Goal: Information Seeking & Learning: Check status

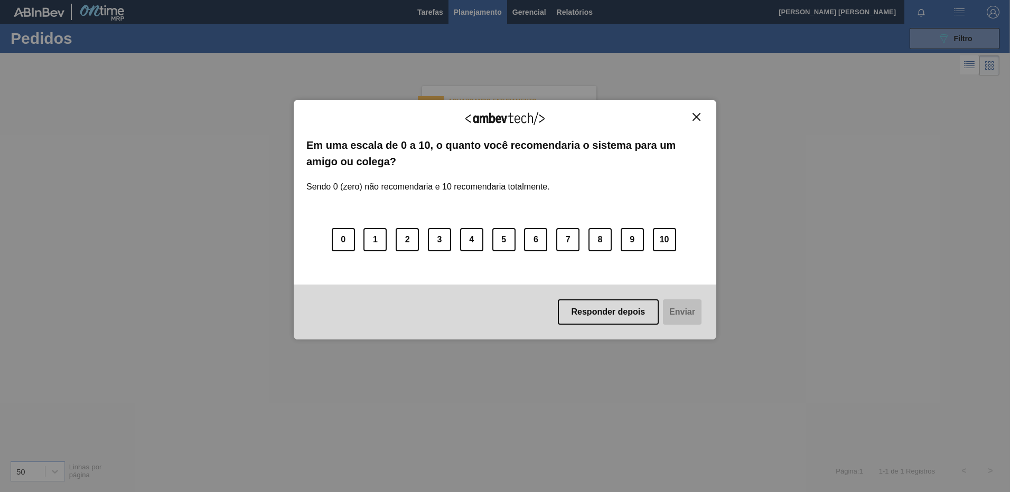
click at [700, 116] on img "Close" at bounding box center [697, 117] width 8 height 8
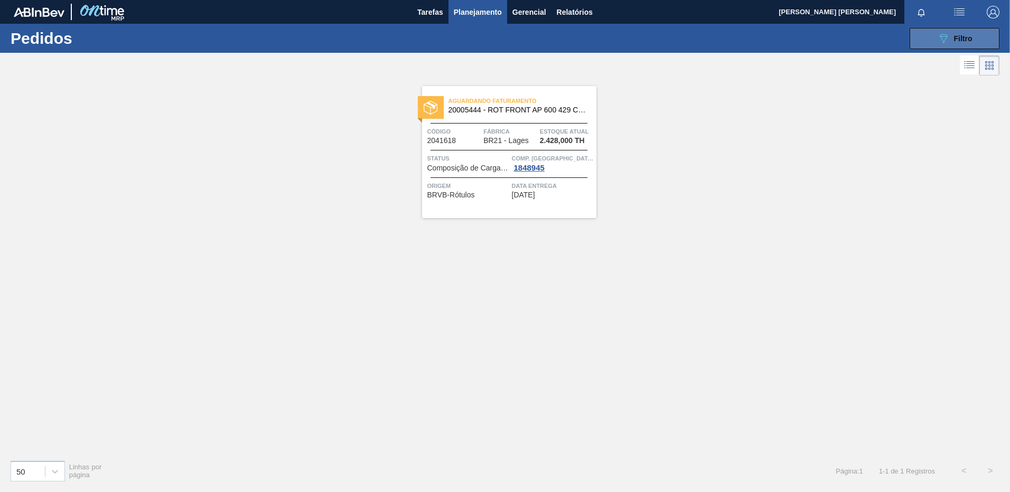
click at [922, 42] on button "089F7B8B-B2A5-4AFE-B5C0-19BA573D28AC Filtro" at bounding box center [955, 38] width 90 height 21
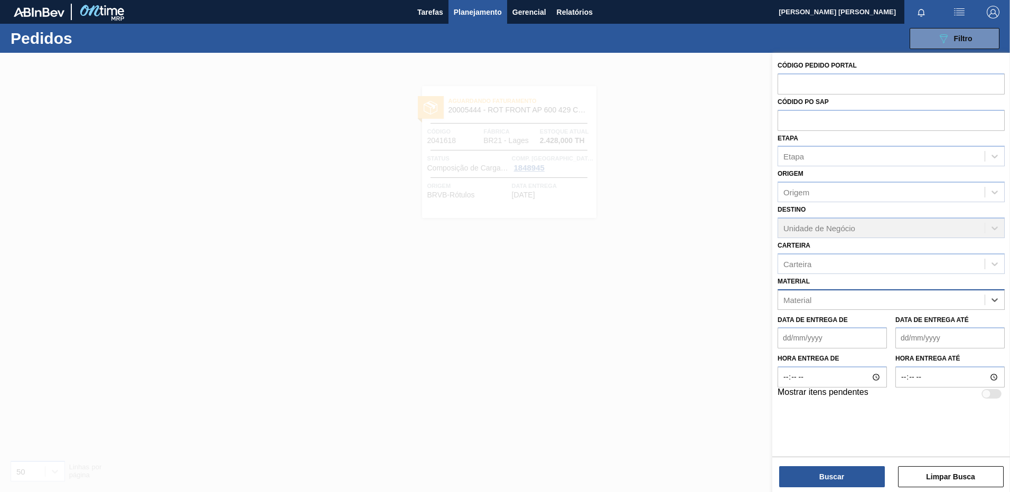
click at [976, 303] on div "Material" at bounding box center [881, 299] width 207 height 15
paste input "20005387"
type input "20005387"
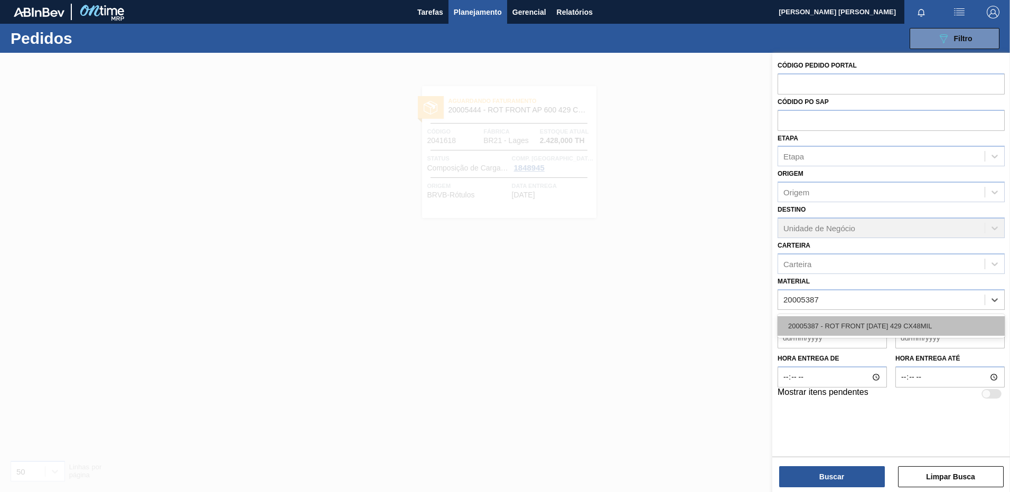
click at [866, 323] on div "20005387 - ROT FRONT [DATE] 429 CX48MIL" at bounding box center [891, 326] width 227 height 20
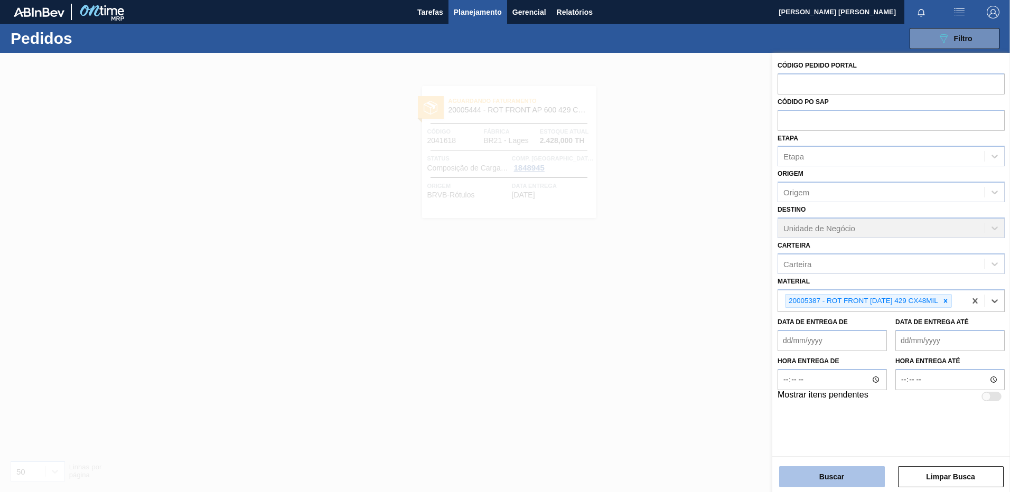
click at [832, 469] on button "Buscar" at bounding box center [832, 477] width 106 height 21
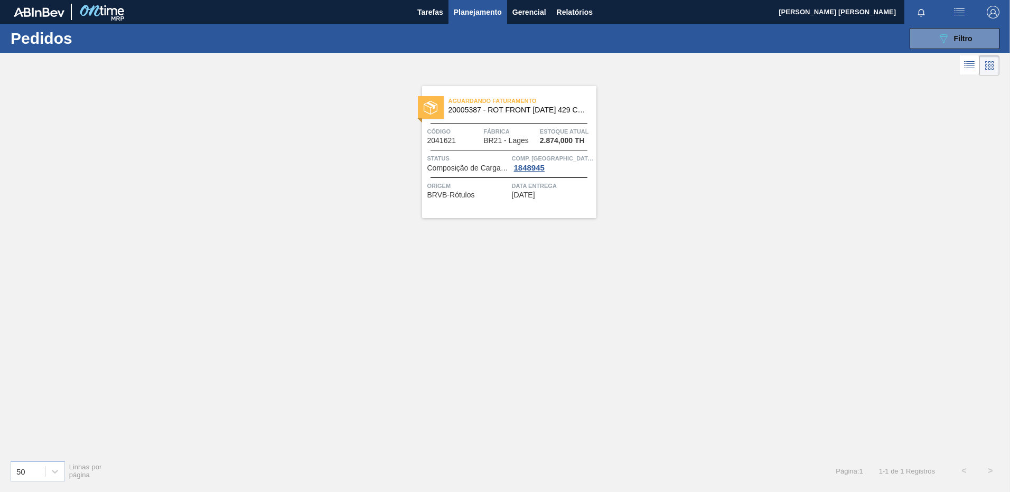
click at [521, 201] on div "Aguardando Faturamento 20005387 - ROT FRONT [DATE] 429 CX48MIL Código 2041621 F…" at bounding box center [509, 152] width 174 height 132
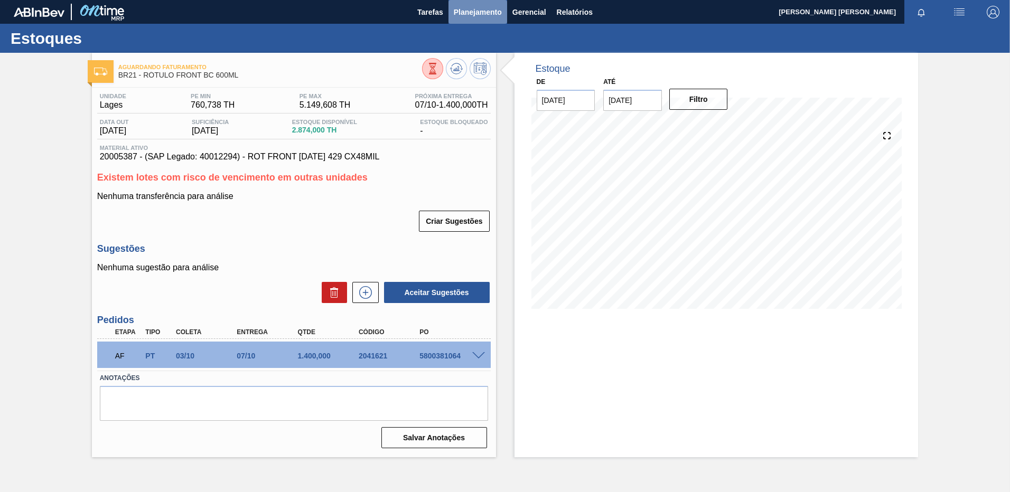
click at [480, 14] on span "Planejamento" at bounding box center [478, 12] width 48 height 13
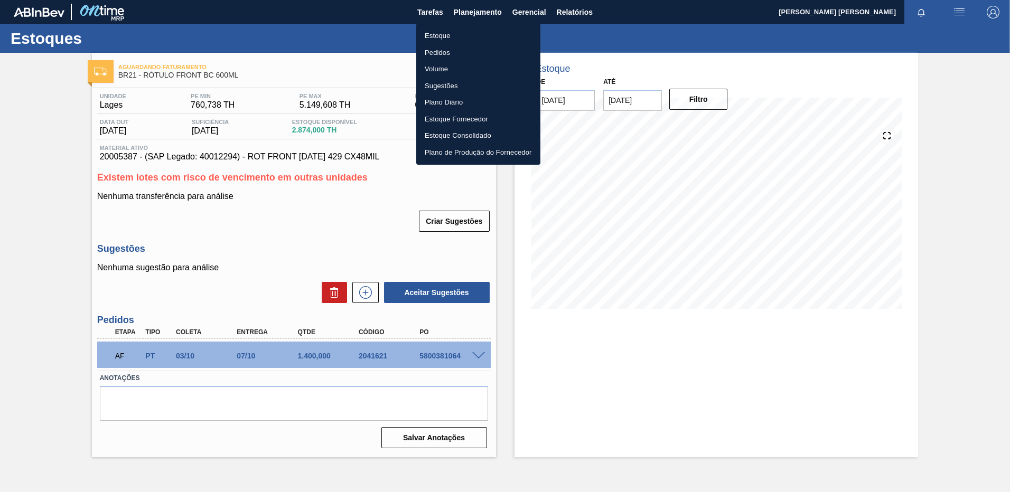
click at [475, 36] on li "Estoque" at bounding box center [478, 35] width 124 height 17
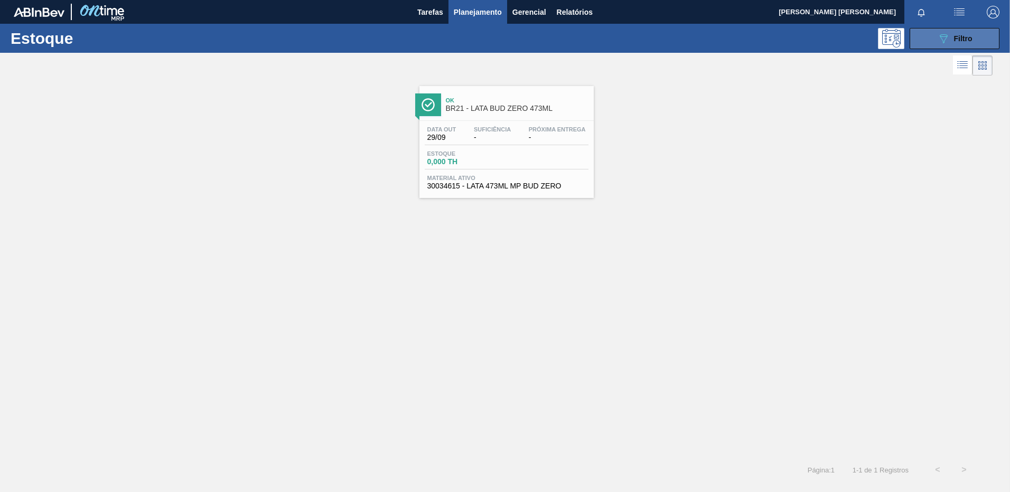
click at [946, 42] on icon "089F7B8B-B2A5-4AFE-B5C0-19BA573D28AC" at bounding box center [943, 38] width 13 height 13
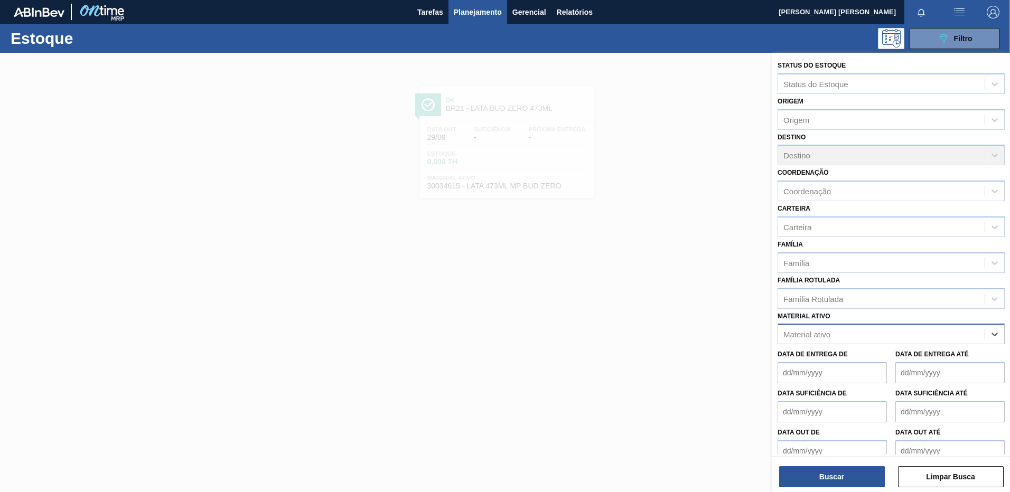
paste ativo "30017090"
type ativo "30017090"
click at [886, 359] on div "30017090 - ROT BACK STELLA 330ML 429" at bounding box center [891, 361] width 227 height 20
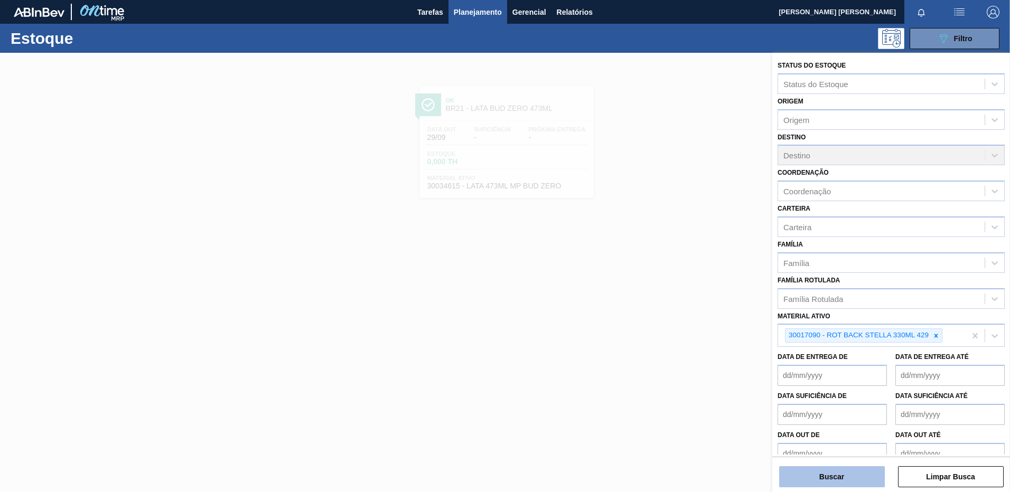
click at [850, 474] on button "Buscar" at bounding box center [832, 477] width 106 height 21
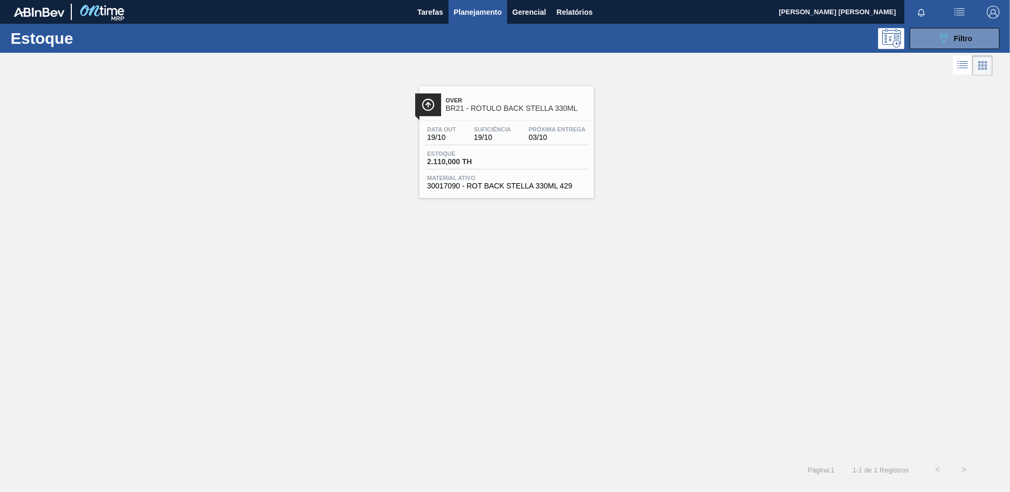
click at [551, 136] on span "03/10" at bounding box center [557, 138] width 57 height 8
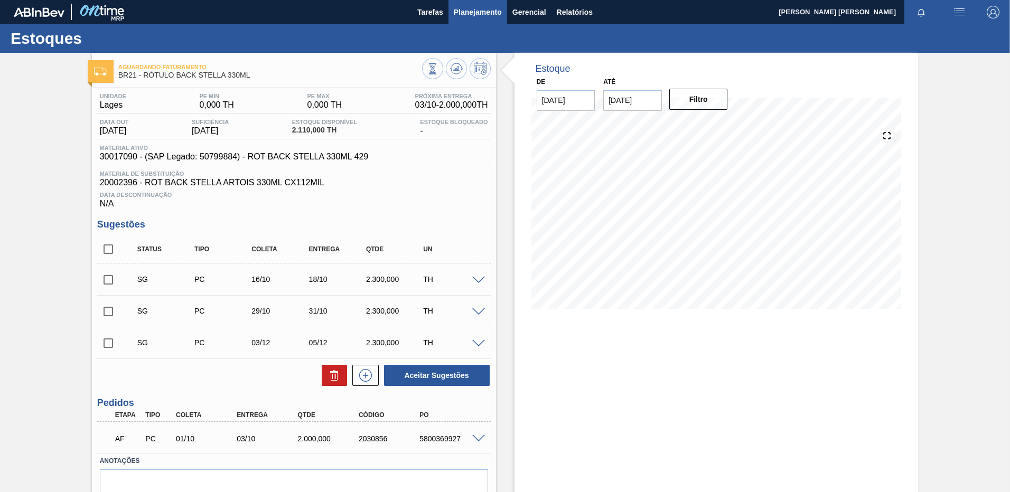
click at [469, 12] on span "Planejamento" at bounding box center [478, 12] width 48 height 13
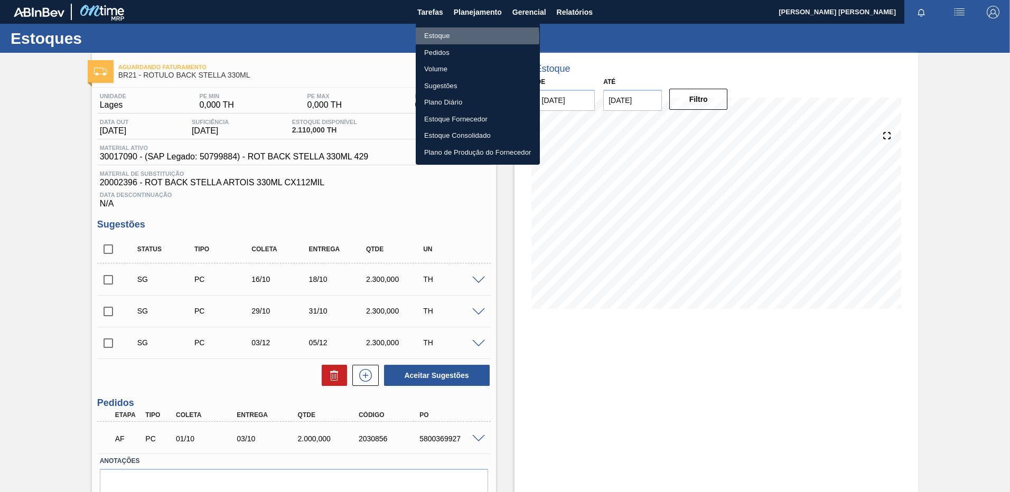
click at [462, 37] on li "Estoque" at bounding box center [478, 35] width 124 height 17
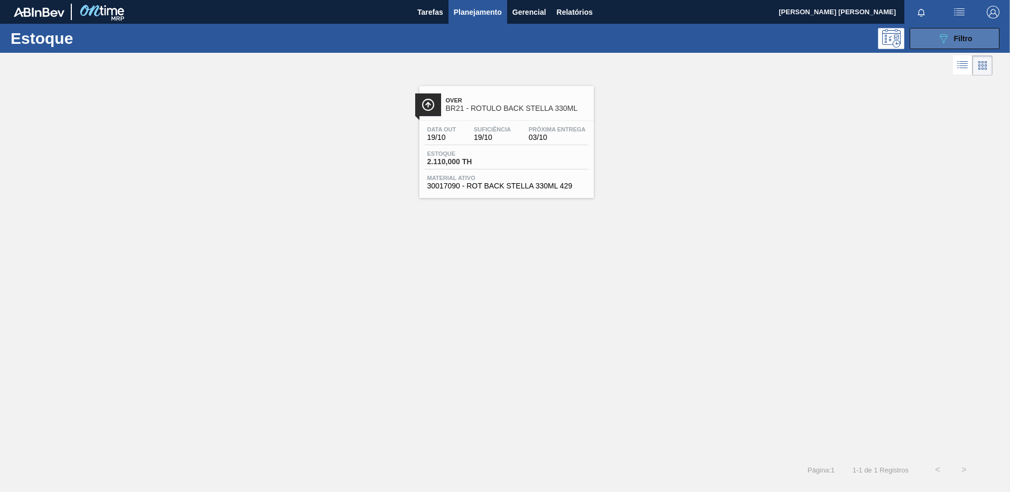
click at [940, 43] on icon "089F7B8B-B2A5-4AFE-B5C0-19BA573D28AC" at bounding box center [943, 38] width 13 height 13
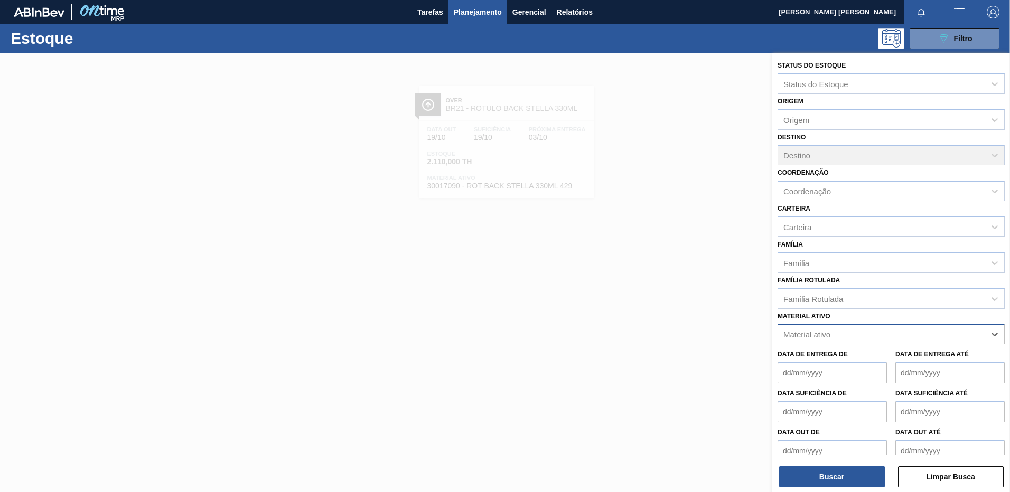
paste ativo "20005444"
type ativo "20005444"
click at [890, 352] on div "20005444 - ROT FRONT AP 600 429 CX48MIL" at bounding box center [891, 361] width 227 height 20
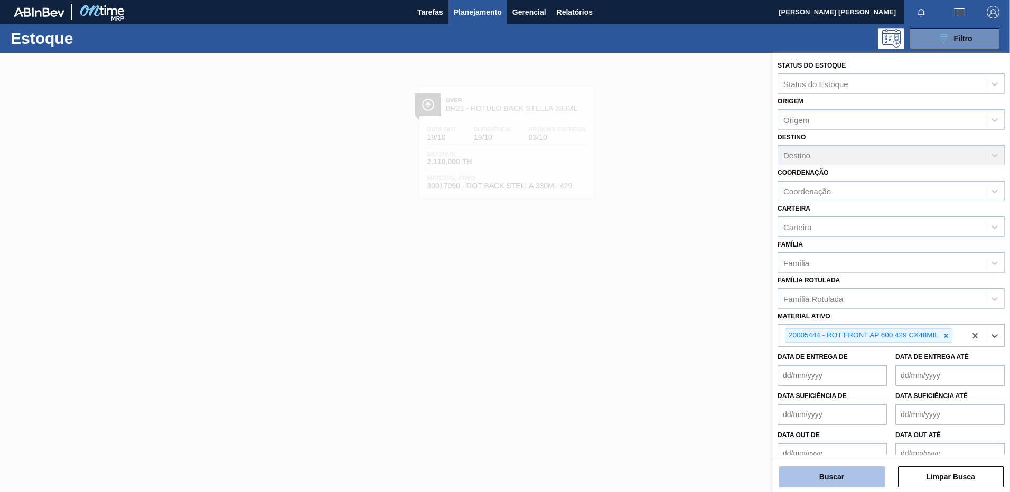
click at [852, 468] on button "Buscar" at bounding box center [832, 477] width 106 height 21
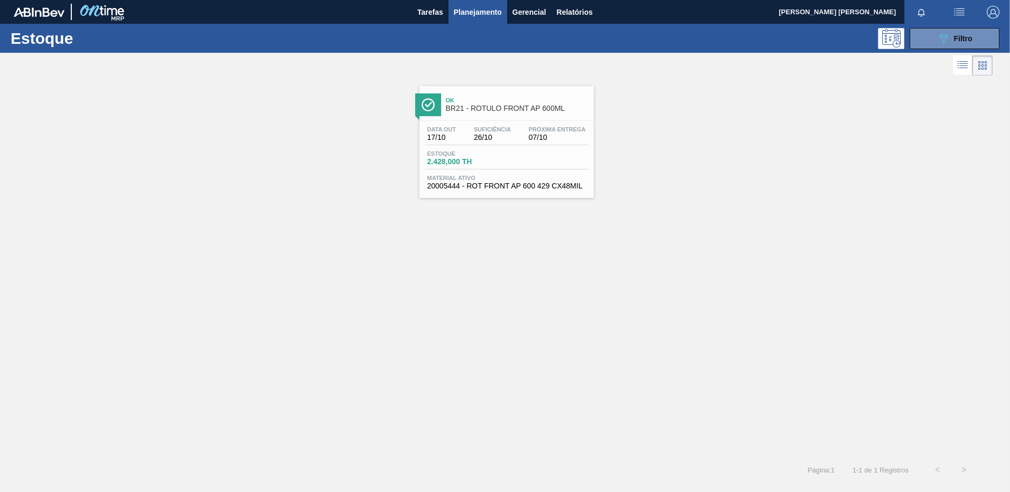
click at [482, 96] on div "Ok BR21 - RÓTULO FRONT AP 600ML" at bounding box center [517, 105] width 143 height 24
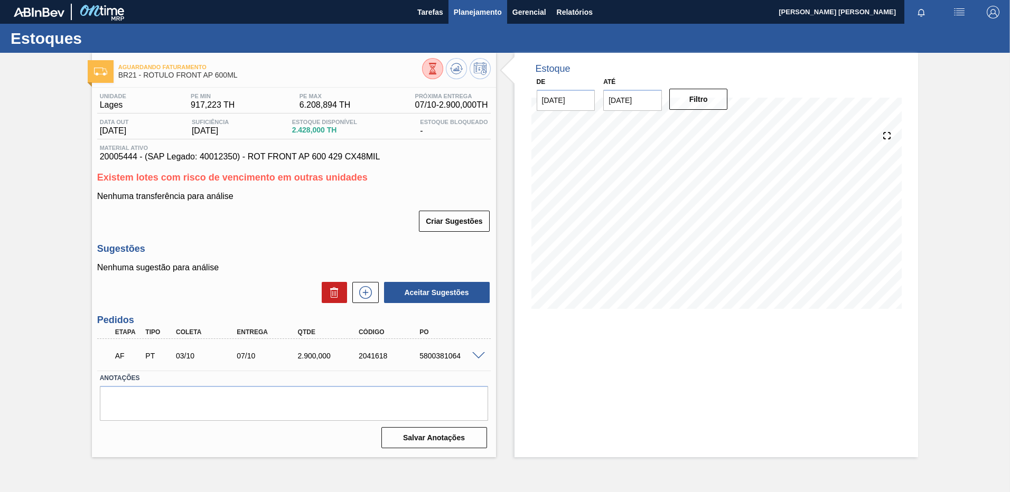
click at [470, 15] on span "Planejamento" at bounding box center [478, 12] width 48 height 13
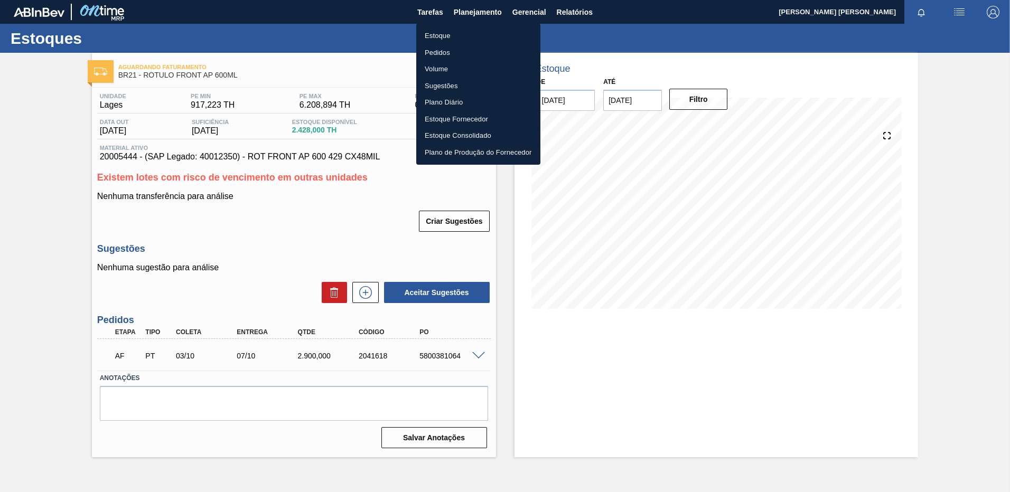
click at [475, 38] on li "Estoque" at bounding box center [478, 35] width 124 height 17
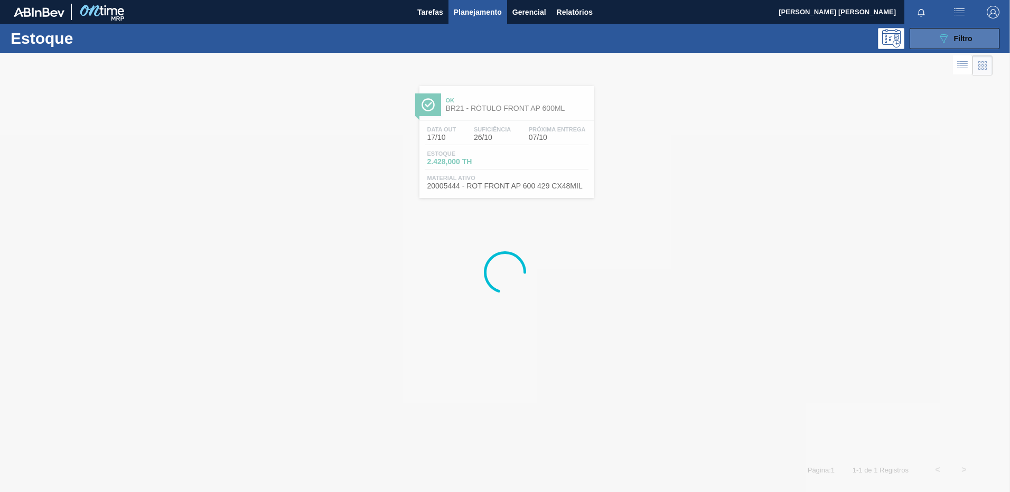
click at [966, 49] on button "089F7B8B-B2A5-4AFE-B5C0-19BA573D28AC Filtro" at bounding box center [955, 38] width 90 height 21
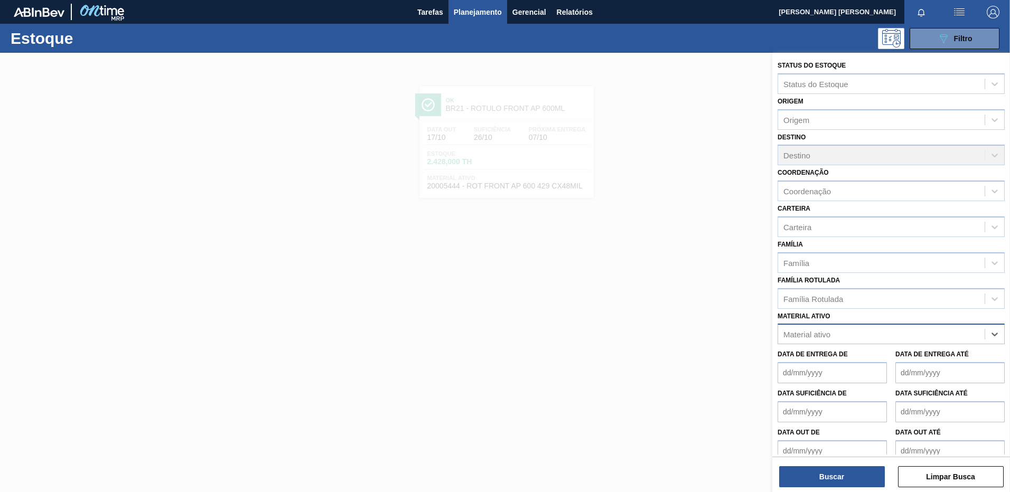
paste ativo "30012537"
type ativo "30012537"
click at [881, 367] on div "30012537 - FILME C. 770X65 BOH 350ML C12 429" at bounding box center [891, 361] width 227 height 20
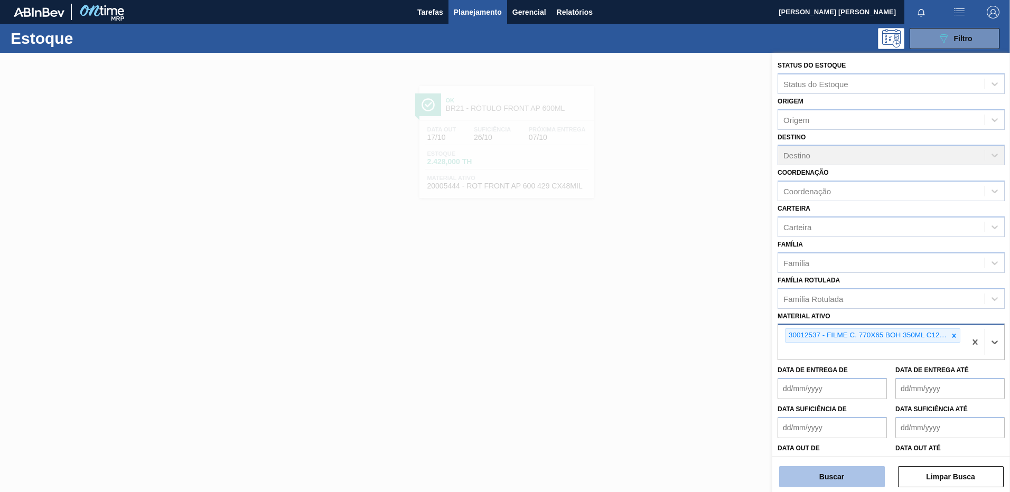
click at [855, 478] on button "Buscar" at bounding box center [832, 477] width 106 height 21
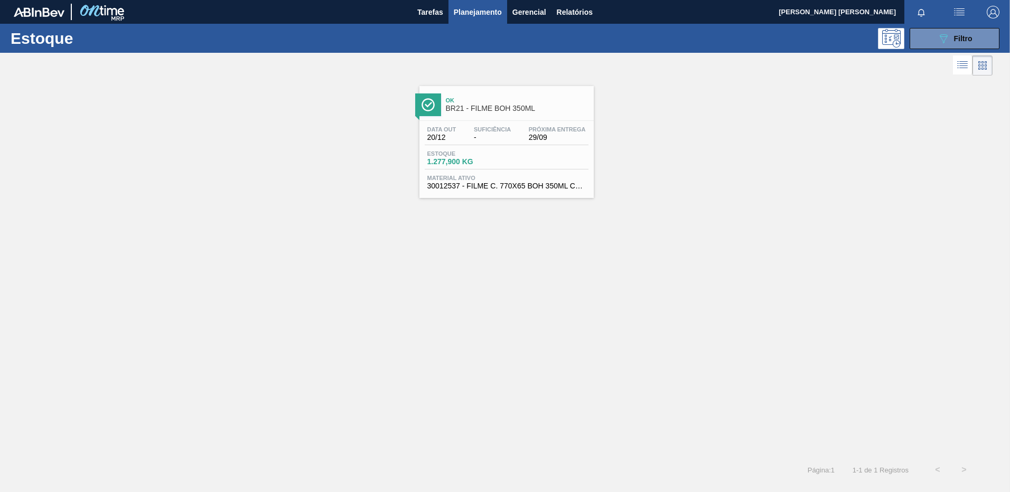
click at [543, 151] on div "Estoque 1.277,900 KG" at bounding box center [507, 160] width 164 height 19
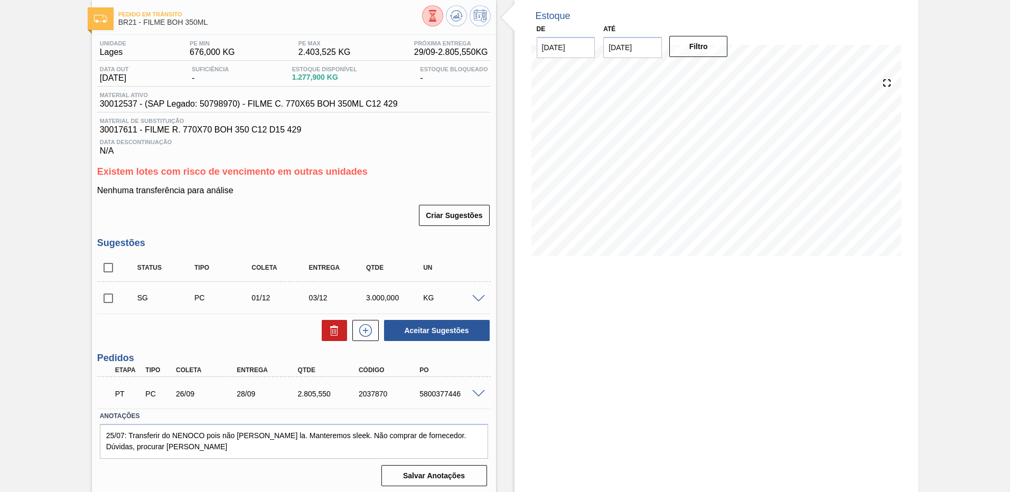
scroll to position [56, 0]
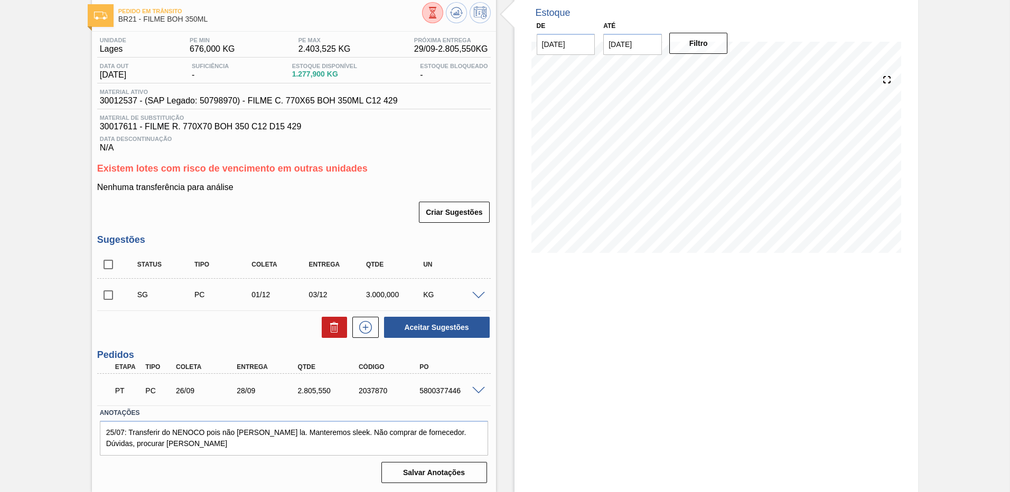
click at [651, 39] on input "[DATE]" at bounding box center [632, 44] width 59 height 21
click at [716, 173] on div "1" at bounding box center [719, 172] width 14 height 14
type input "[DATE]"
click at [696, 38] on button "Filtro" at bounding box center [698, 43] width 59 height 21
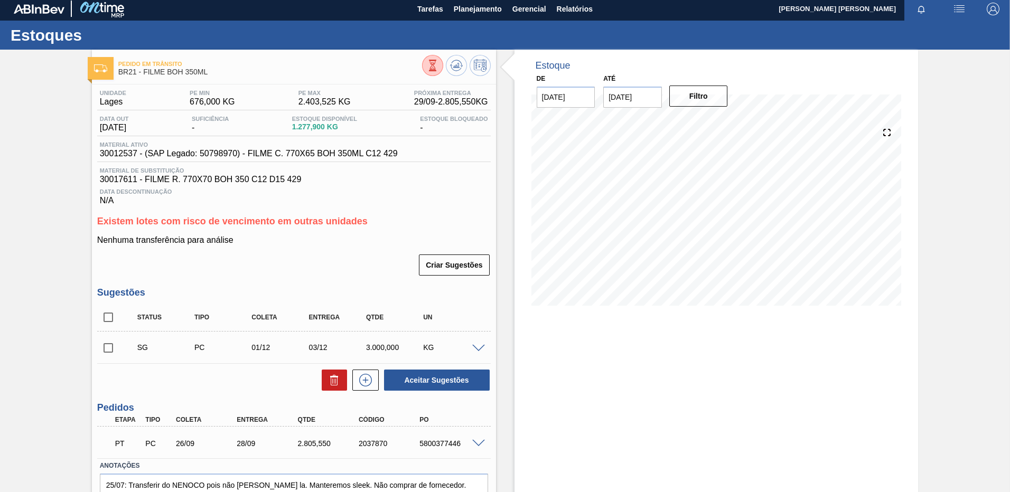
scroll to position [0, 0]
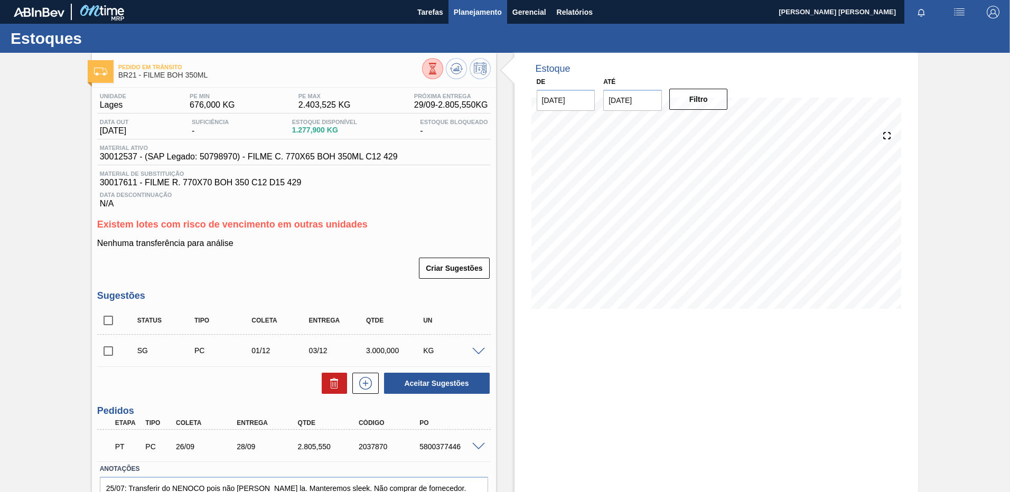
click at [461, 9] on span "Planejamento" at bounding box center [478, 12] width 48 height 13
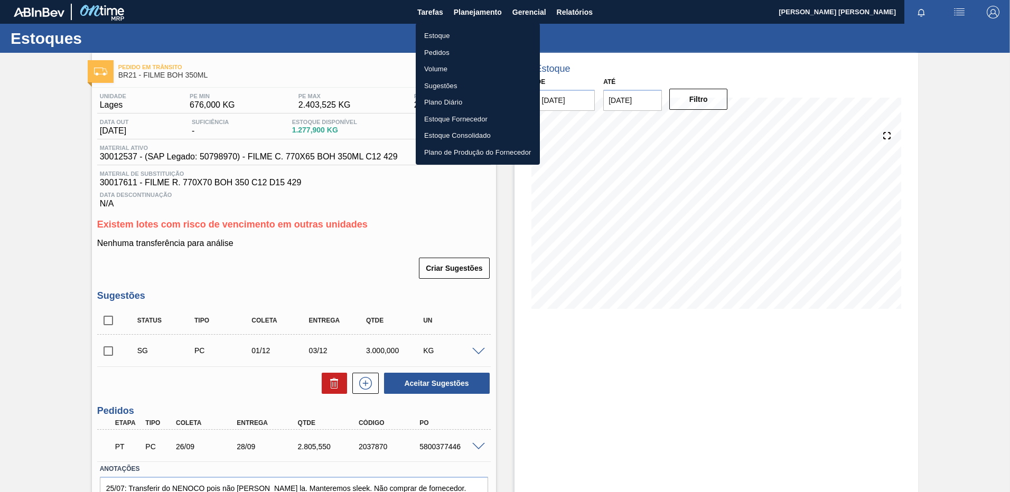
click at [462, 32] on li "Estoque" at bounding box center [478, 35] width 124 height 17
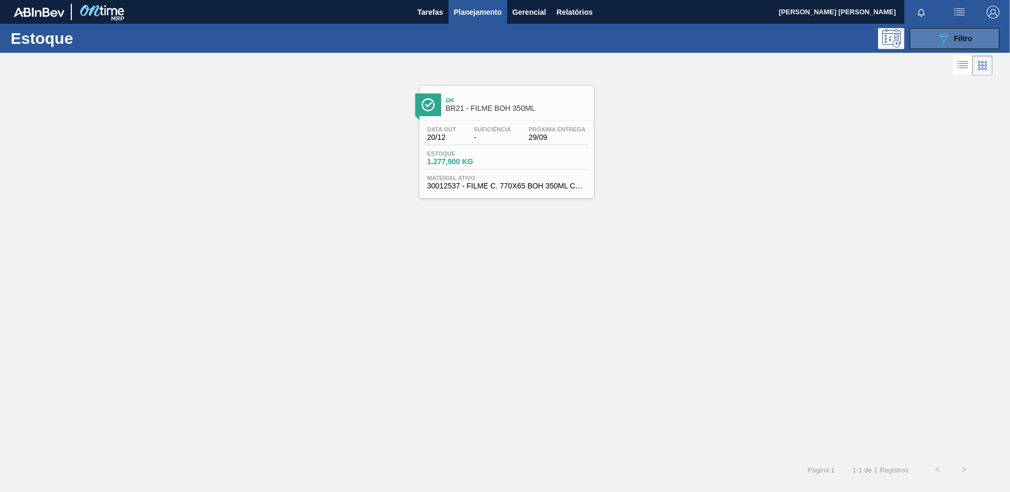
click at [946, 39] on icon at bounding box center [944, 38] width 8 height 9
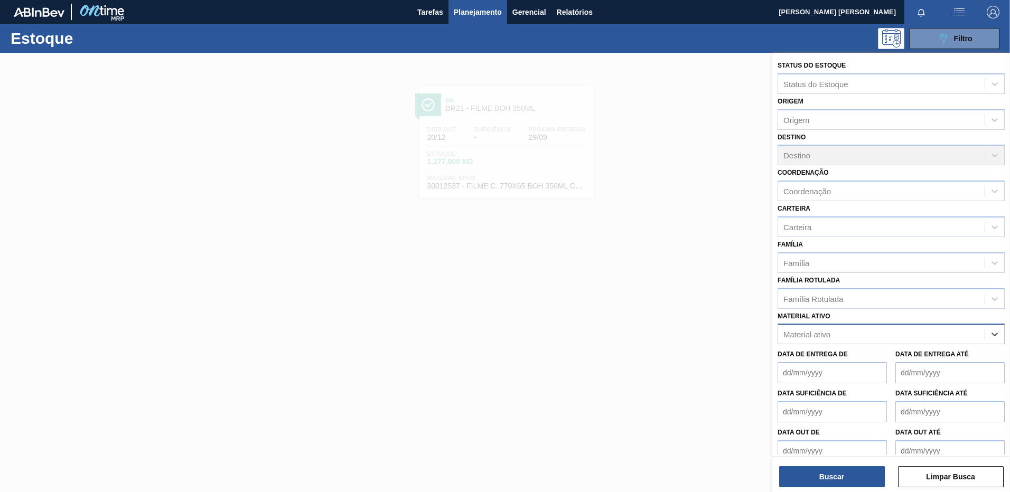
paste ativo "30018234"
type ativo "30018234"
click at [842, 365] on div "30018234 - FILME C 770X65 QUILMES 350ML C12 429" at bounding box center [891, 361] width 227 height 20
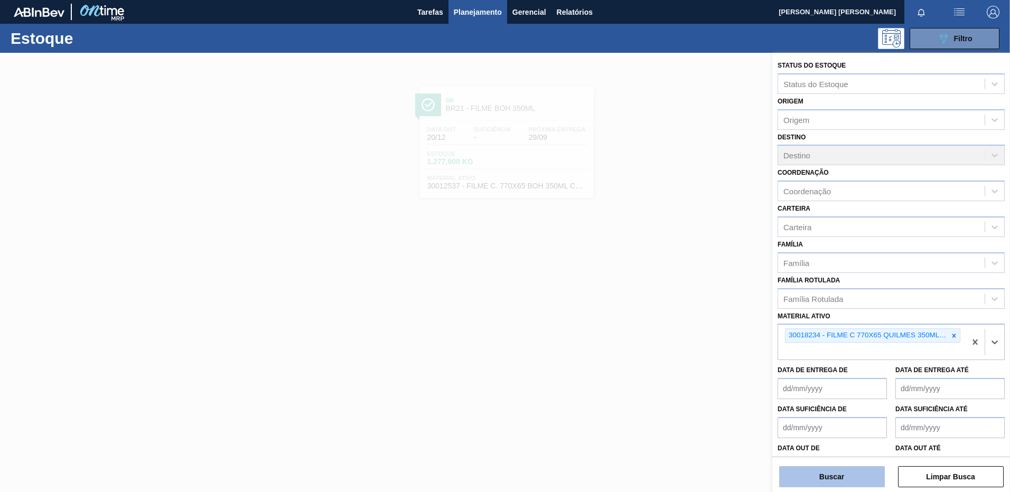
click at [845, 483] on button "Buscar" at bounding box center [832, 477] width 106 height 21
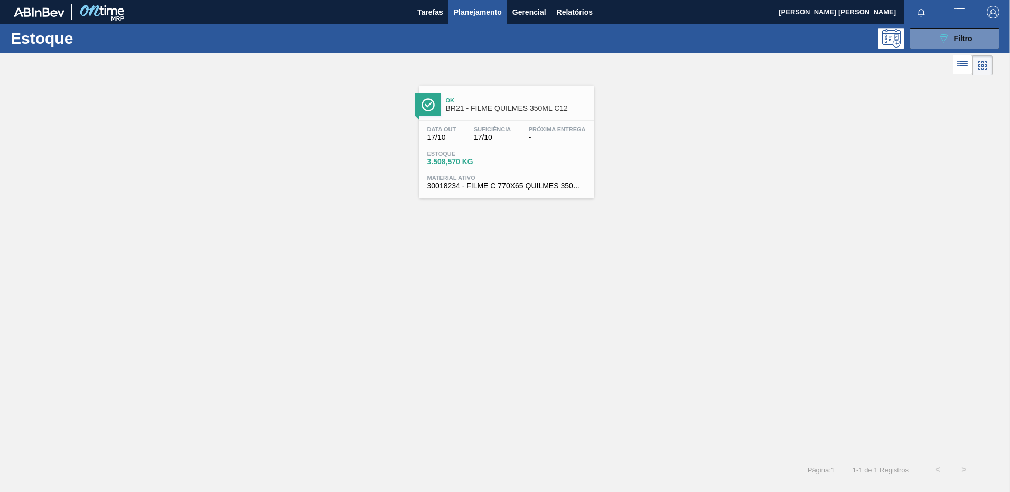
click at [500, 158] on span "3.508,570 KG" at bounding box center [464, 162] width 74 height 8
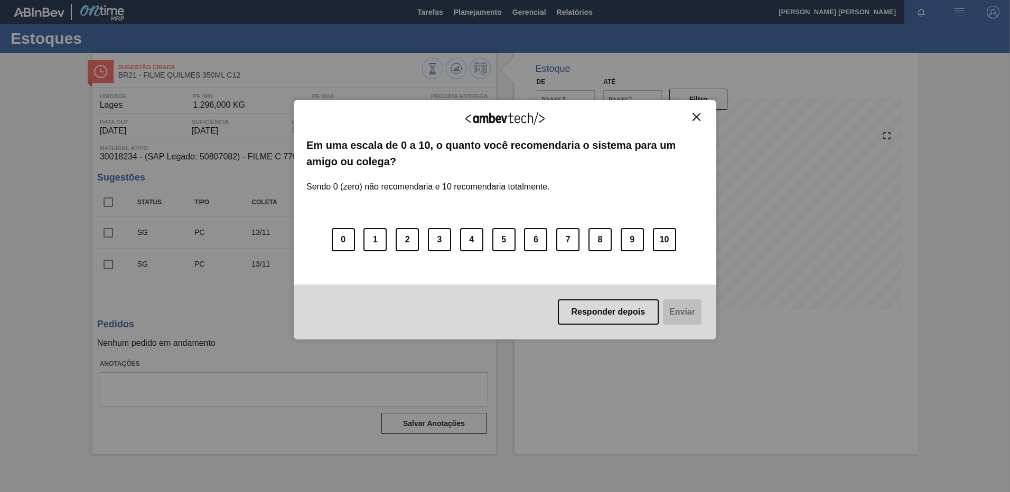
click at [698, 116] on img "Close" at bounding box center [697, 117] width 8 height 8
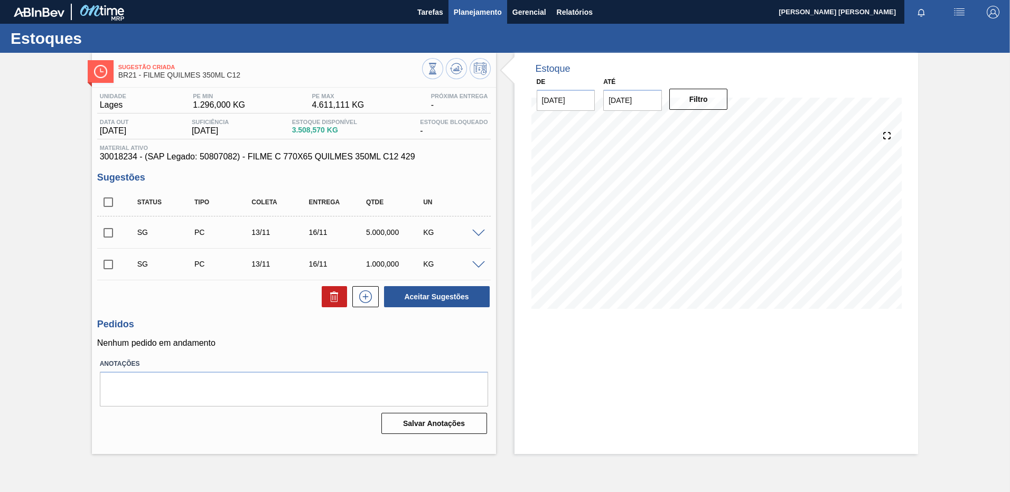
click at [460, 15] on span "Planejamento" at bounding box center [478, 12] width 48 height 13
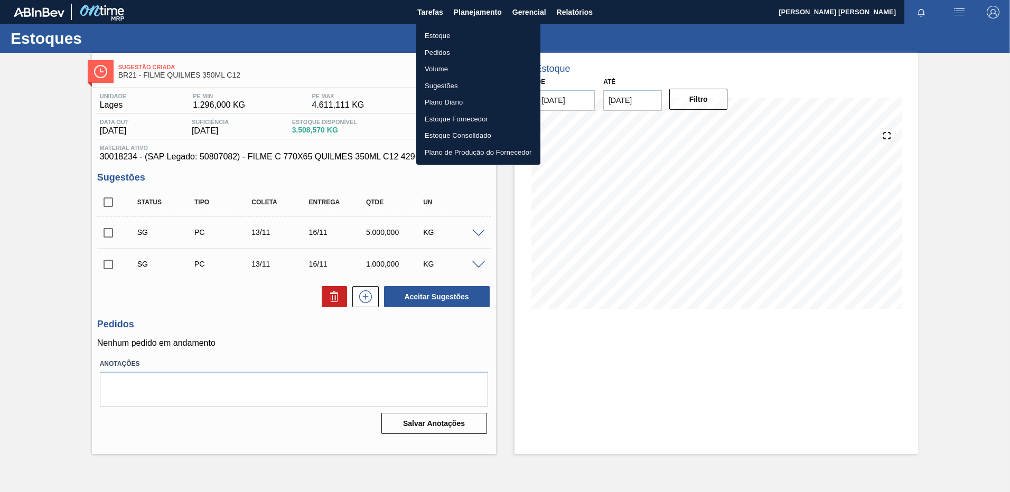
click at [459, 38] on li "Estoque" at bounding box center [478, 35] width 124 height 17
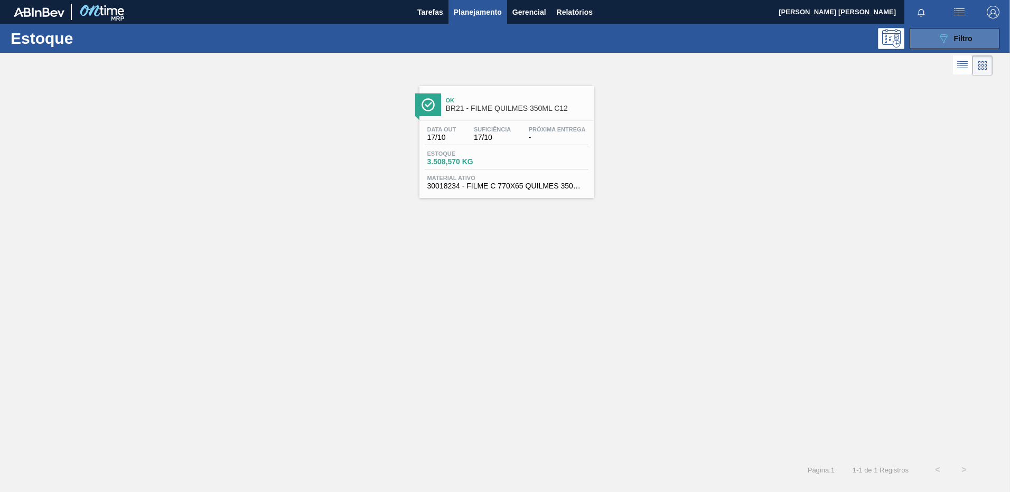
click at [938, 44] on icon "089F7B8B-B2A5-4AFE-B5C0-19BA573D28AC" at bounding box center [943, 38] width 13 height 13
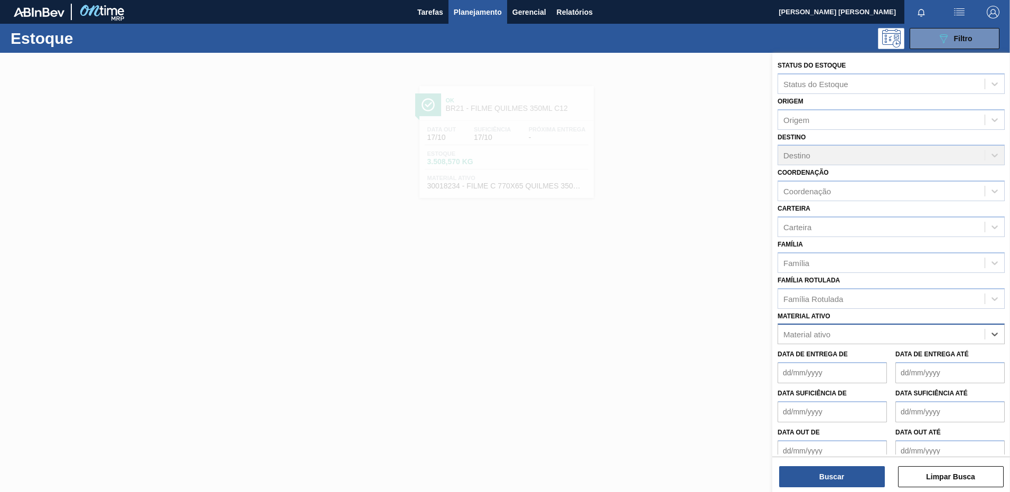
paste ativo "20008538"
type ativo "20008538"
click at [854, 365] on div "20008538 - ROT NECK STELLA PURE GOLD 330 CX48MIL" at bounding box center [891, 361] width 227 height 20
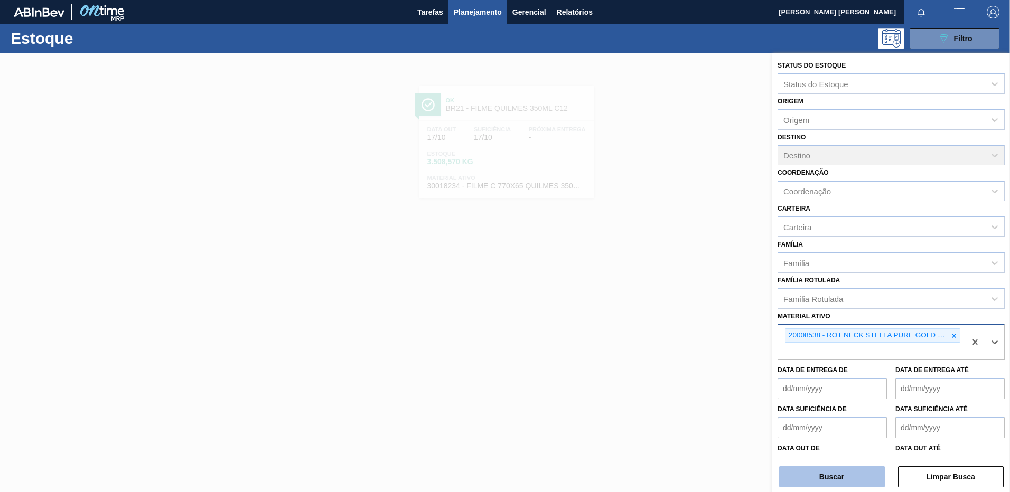
click at [836, 478] on button "Buscar" at bounding box center [832, 477] width 106 height 21
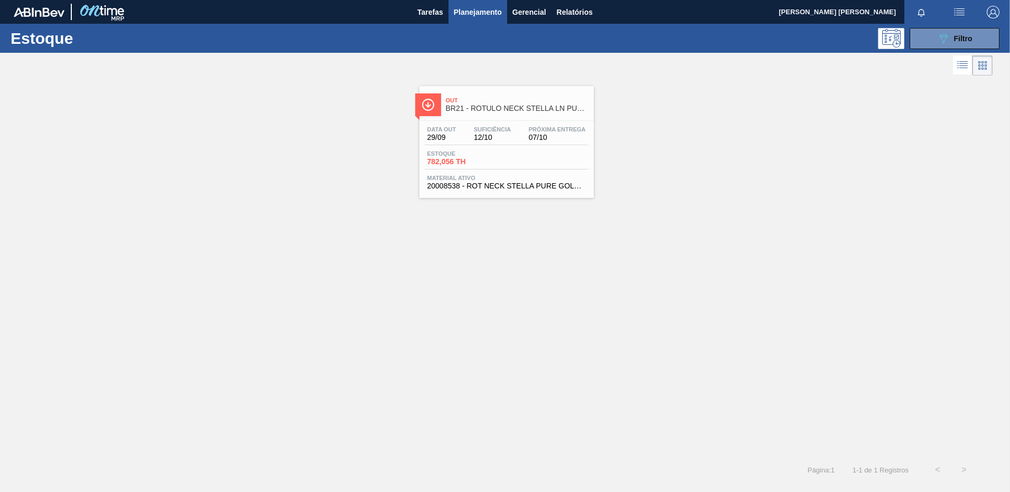
click at [484, 108] on span "BR21 - RÓTULO NECK STELLA LN PURE GOLD 330ML" at bounding box center [517, 109] width 143 height 8
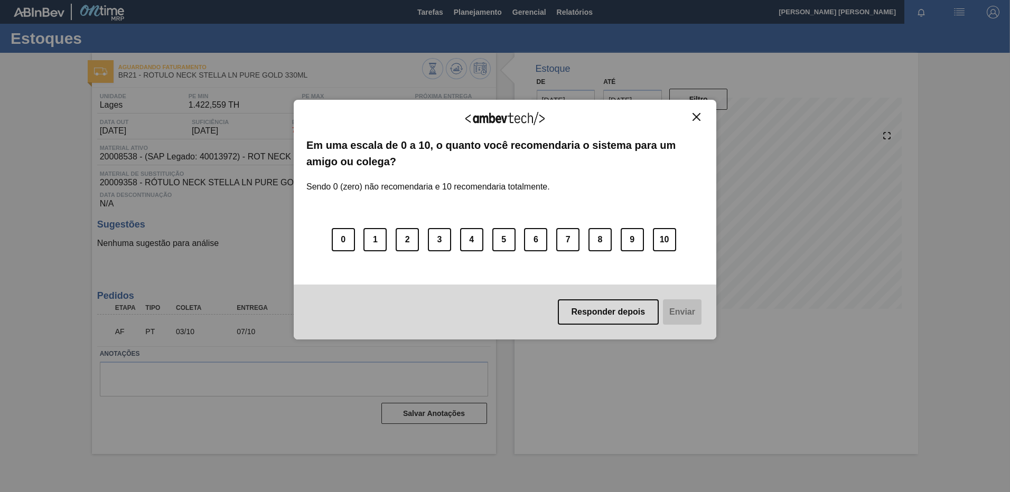
click at [696, 117] on img "Close" at bounding box center [697, 117] width 8 height 8
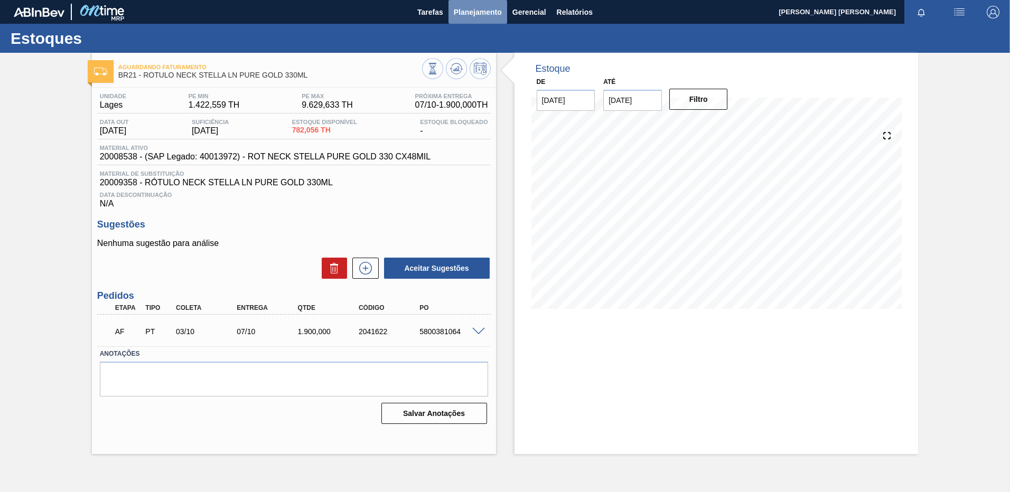
click at [468, 2] on button "Planejamento" at bounding box center [478, 12] width 59 height 24
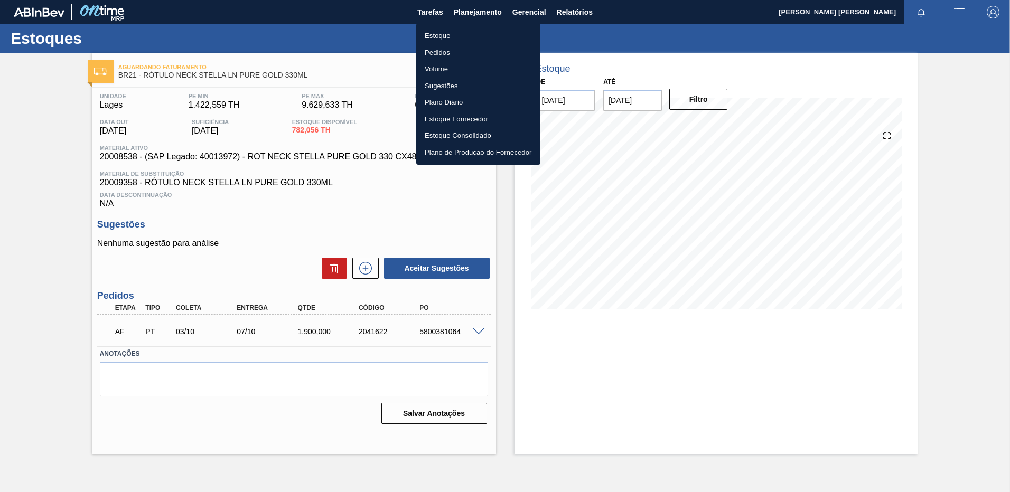
click at [465, 36] on li "Estoque" at bounding box center [478, 35] width 124 height 17
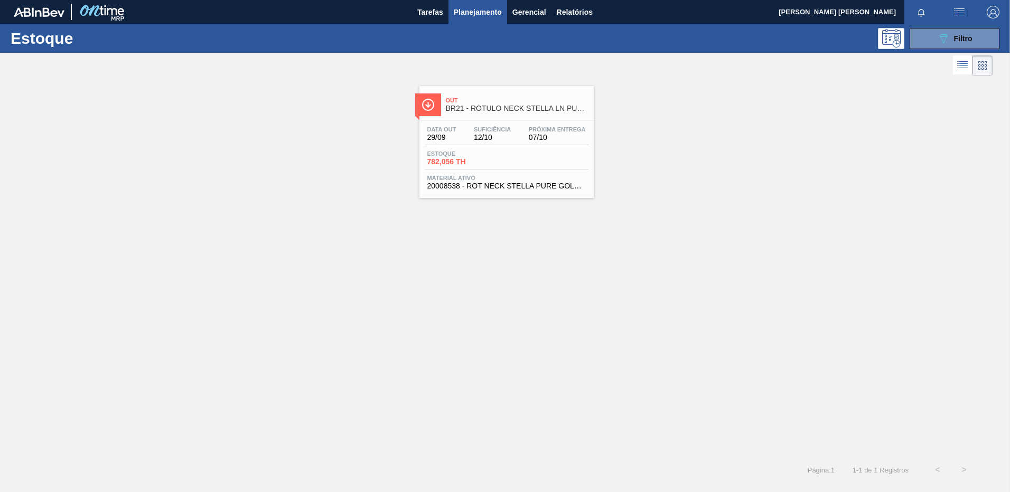
click at [941, 26] on div "Estoque 089F7B8B-B2A5-4AFE-B5C0-19BA573D28AC Filtro" at bounding box center [505, 38] width 1010 height 29
click at [944, 39] on icon "089F7B8B-B2A5-4AFE-B5C0-19BA573D28AC" at bounding box center [943, 38] width 13 height 13
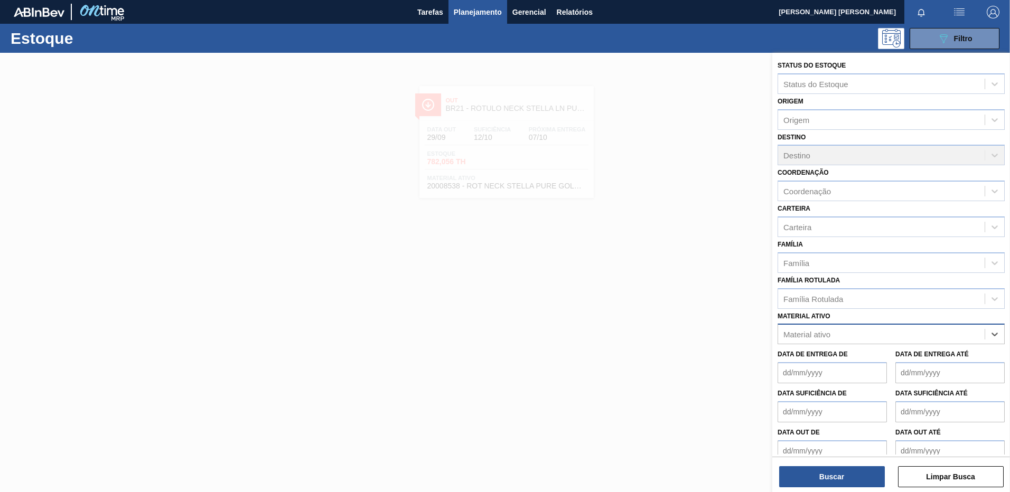
paste ativo "20006539"
type ativo "20006539"
drag, startPoint x: 875, startPoint y: 338, endPoint x: 735, endPoint y: 325, distance: 141.1
click at [772, 325] on div "Status do Estoque Status do Estoque Origem Origem Destino Destino Coordenação C…" at bounding box center [891, 299] width 238 height 492
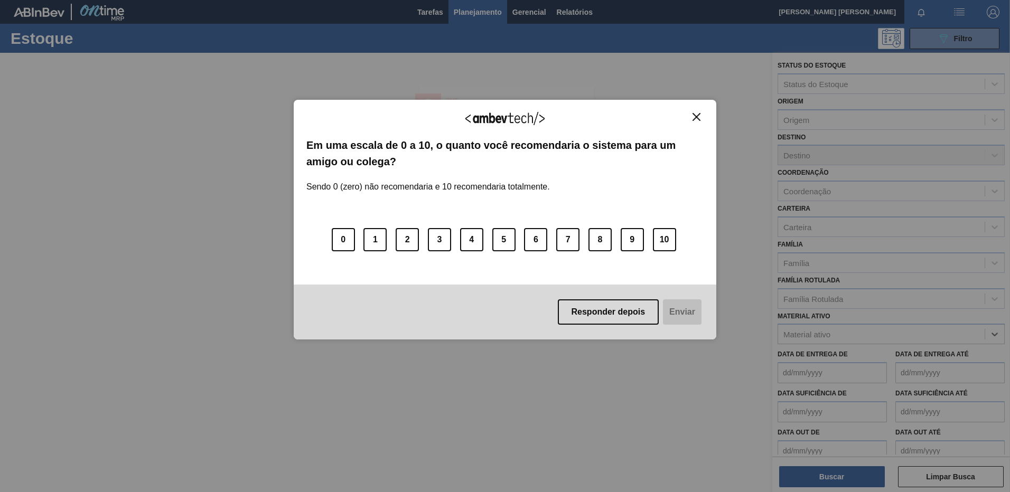
click at [689, 119] on button "Close" at bounding box center [696, 117] width 14 height 9
